Goal: Task Accomplishment & Management: Use online tool/utility

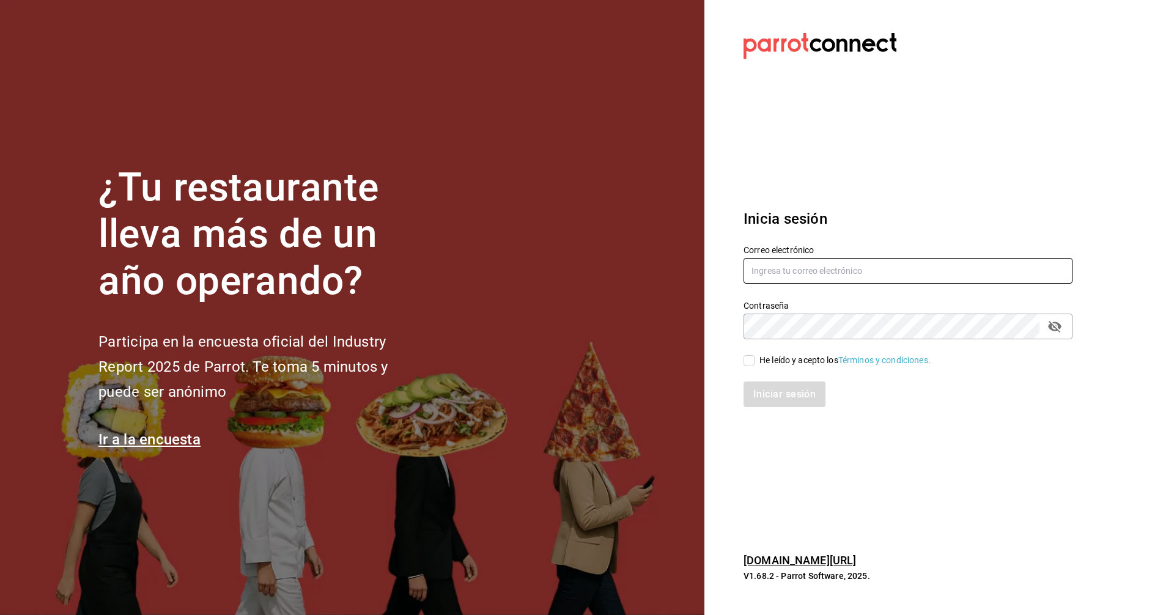
click at [948, 268] on input "text" at bounding box center [908, 271] width 329 height 26
type input "[EMAIL_ADDRESS][DOMAIN_NAME]"
click at [750, 363] on input "He leído y acepto los Términos y condiciones." at bounding box center [749, 360] width 11 height 11
checkbox input "true"
click at [767, 393] on button "Iniciar sesión" at bounding box center [785, 395] width 83 height 26
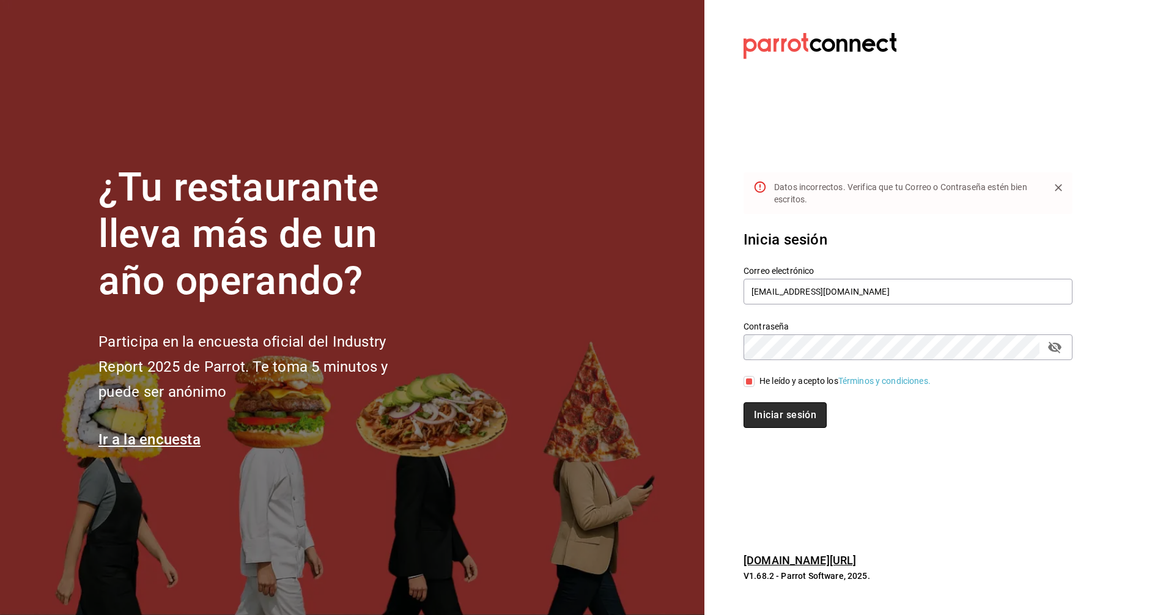
click at [787, 417] on button "Iniciar sesión" at bounding box center [785, 415] width 83 height 26
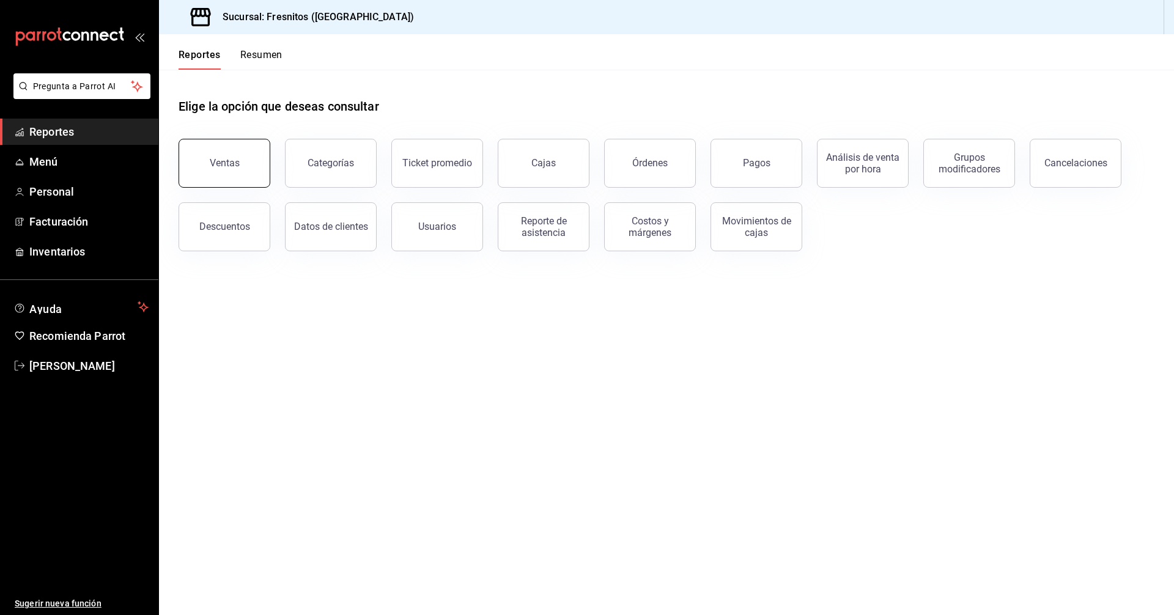
click at [216, 157] on button "Ventas" at bounding box center [225, 163] width 92 height 49
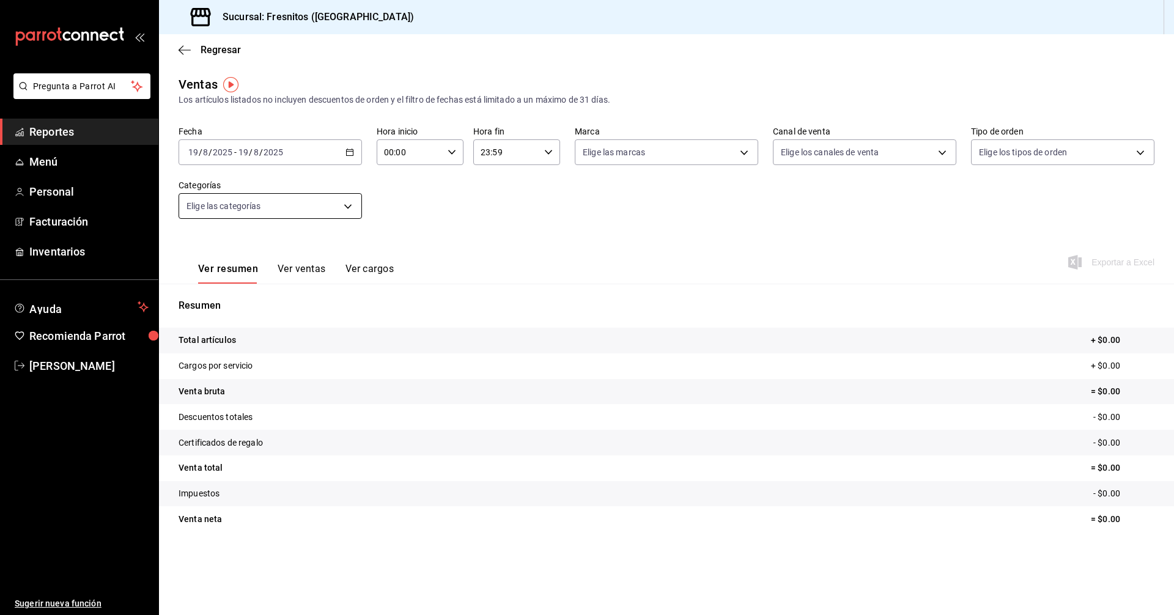
click at [351, 207] on body "Pregunta a Parrot AI Reportes Menú Personal Facturación Inventarios Ayuda Recom…" at bounding box center [587, 307] width 1174 height 615
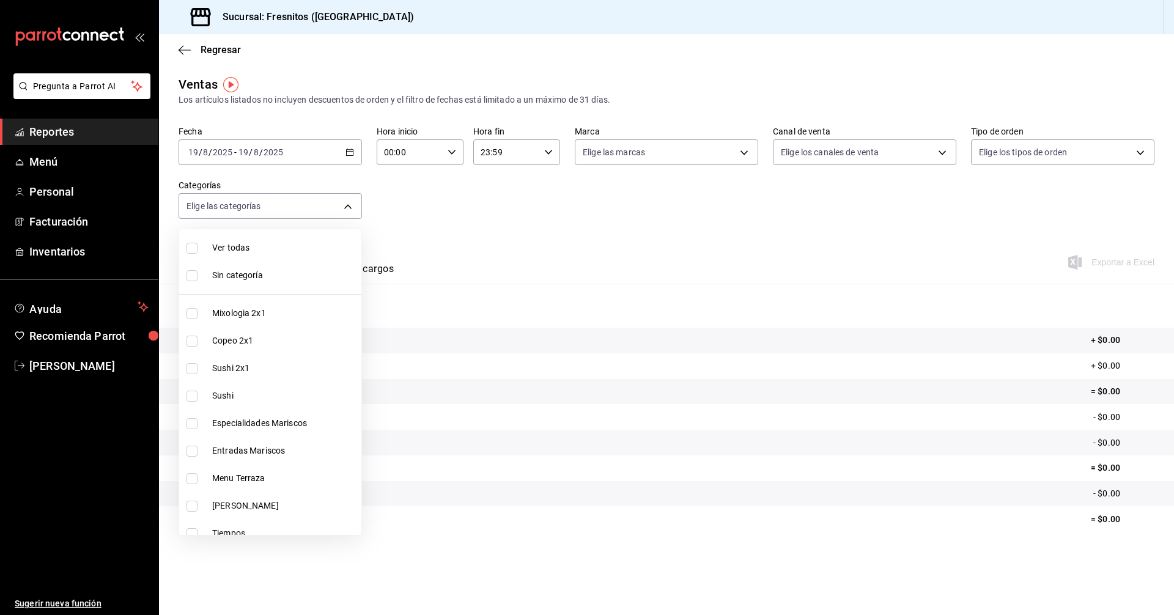
click at [353, 152] on div at bounding box center [587, 307] width 1174 height 615
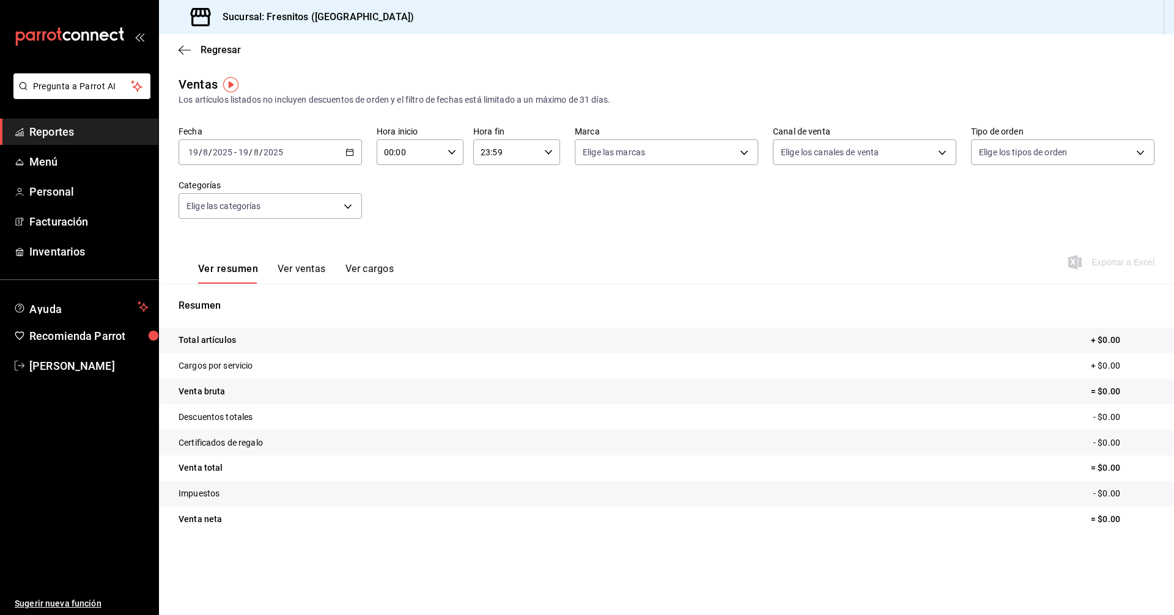
click at [352, 152] on icon "button" at bounding box center [349, 152] width 9 height 9
click at [247, 300] on span "Rango de fechas" at bounding box center [236, 299] width 95 height 13
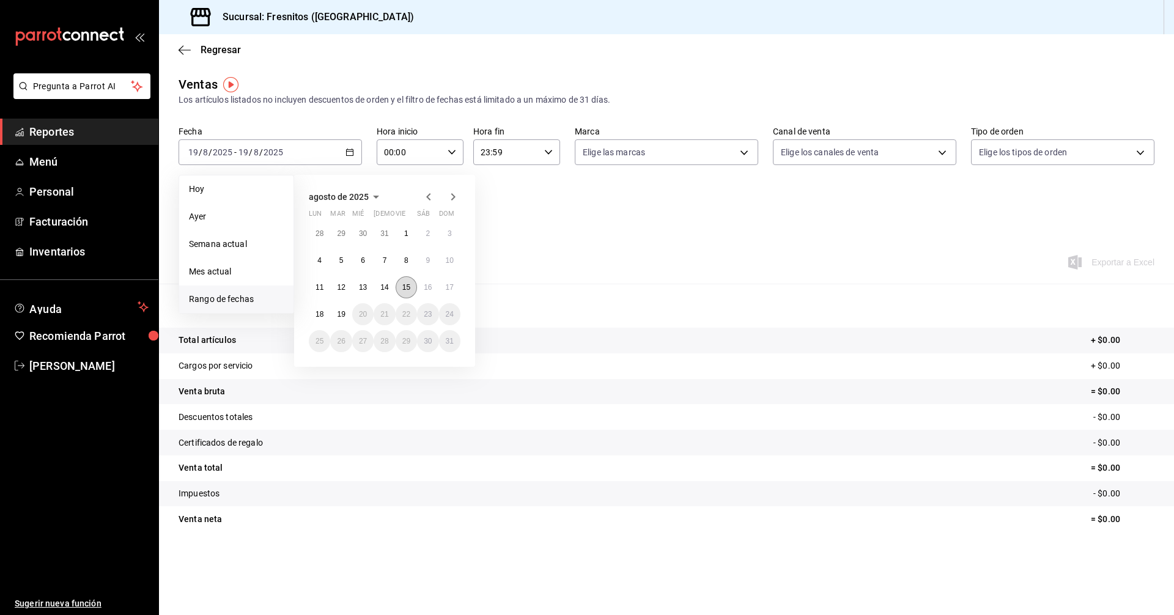
click at [402, 287] on abbr "15" at bounding box center [406, 287] width 8 height 9
click at [342, 314] on abbr "19" at bounding box center [341, 314] width 8 height 9
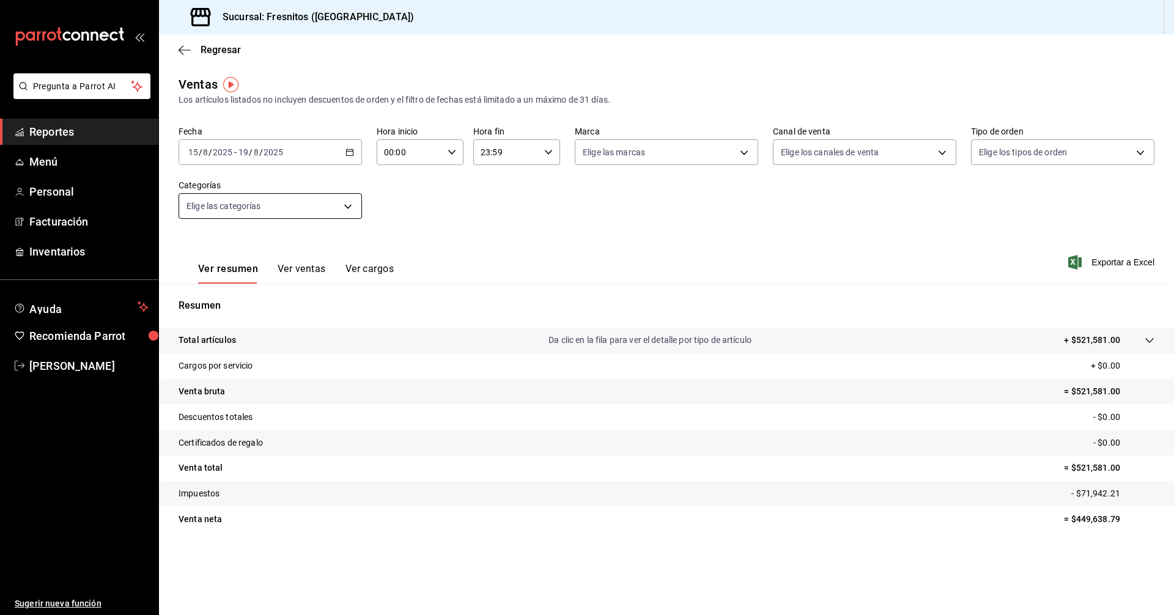
click at [354, 210] on body "Pregunta a Parrot AI Reportes Menú Personal Facturación Inventarios Ayuda Recom…" at bounding box center [587, 307] width 1174 height 615
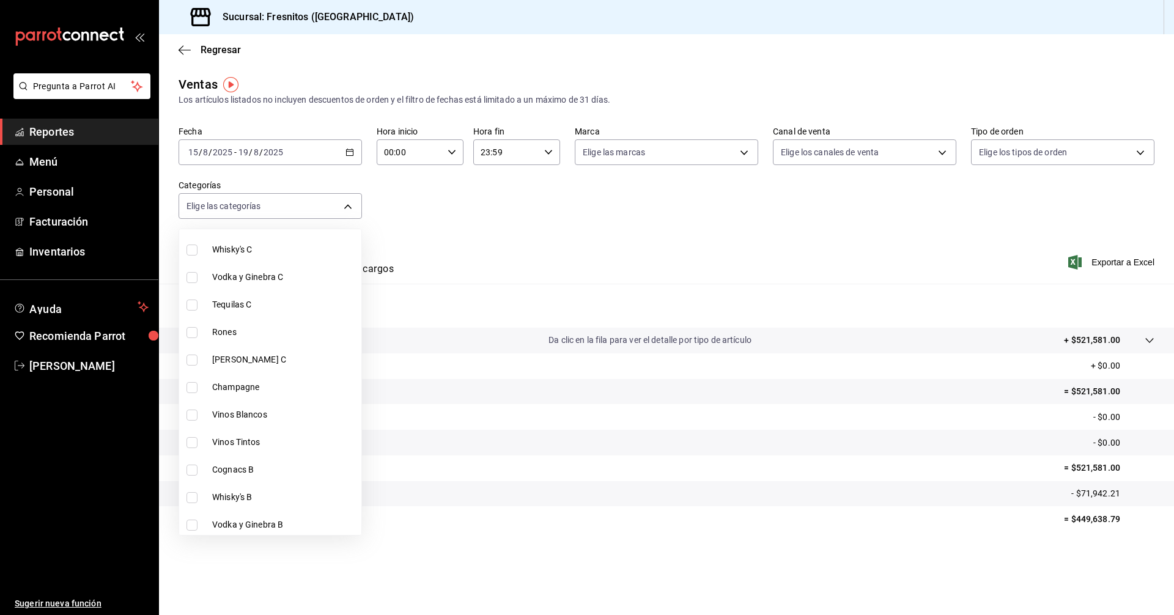
scroll to position [550, 0]
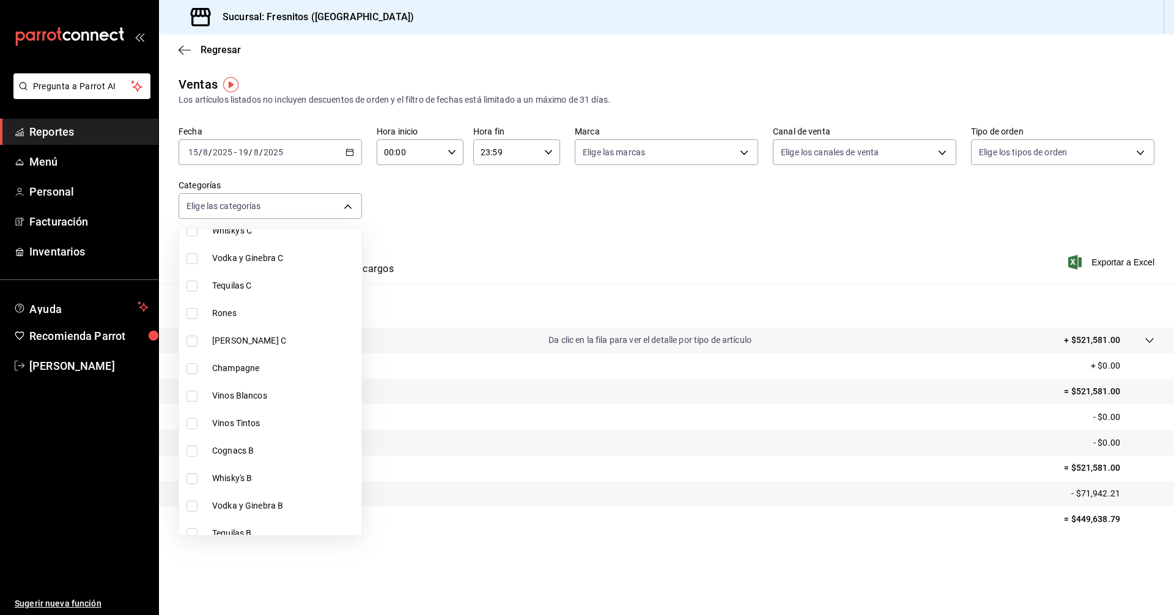
click at [194, 423] on input "checkbox" at bounding box center [192, 423] width 11 height 11
checkbox input "true"
type input "9a0c1027-4823-49ab-bfaf-f9092bfae88d"
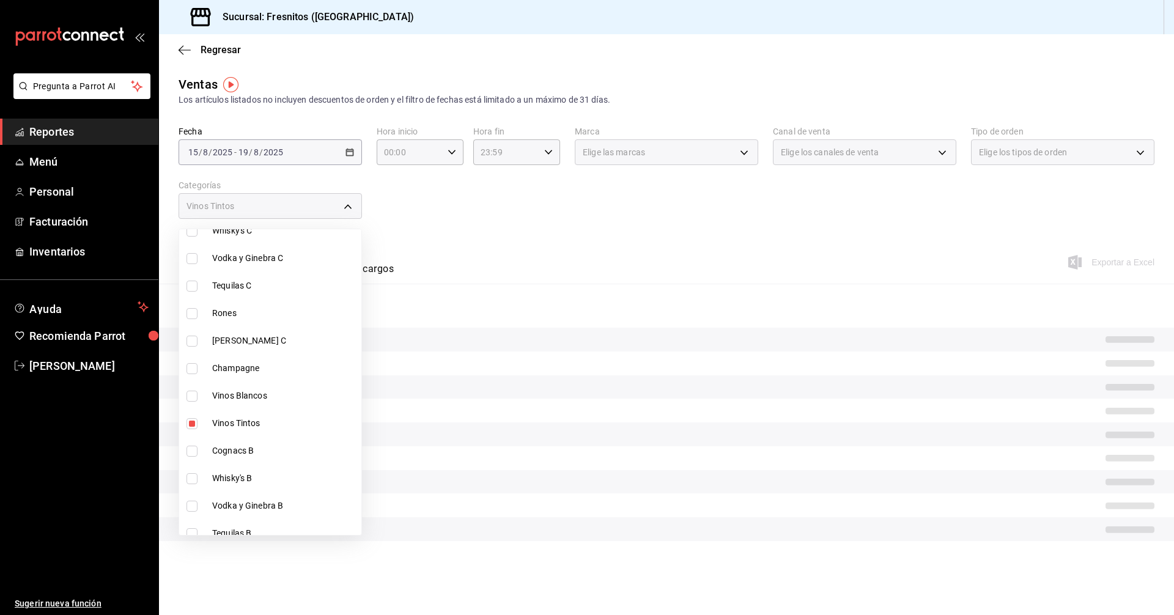
click at [503, 213] on div at bounding box center [587, 307] width 1174 height 615
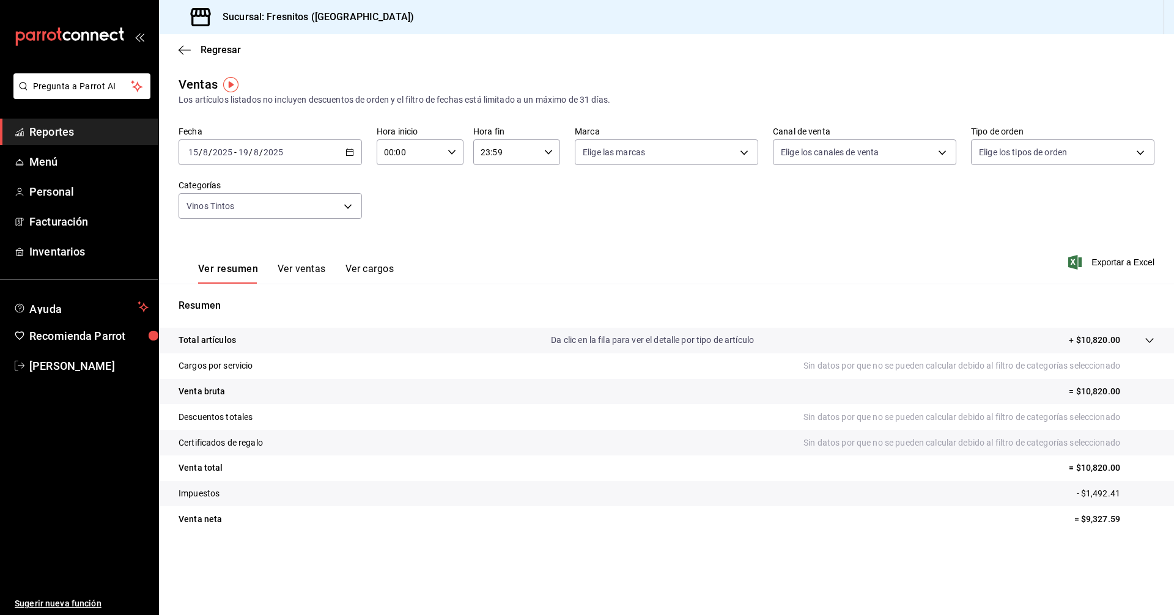
click at [299, 265] on button "Ver ventas" at bounding box center [302, 273] width 48 height 21
